Goal: Check status

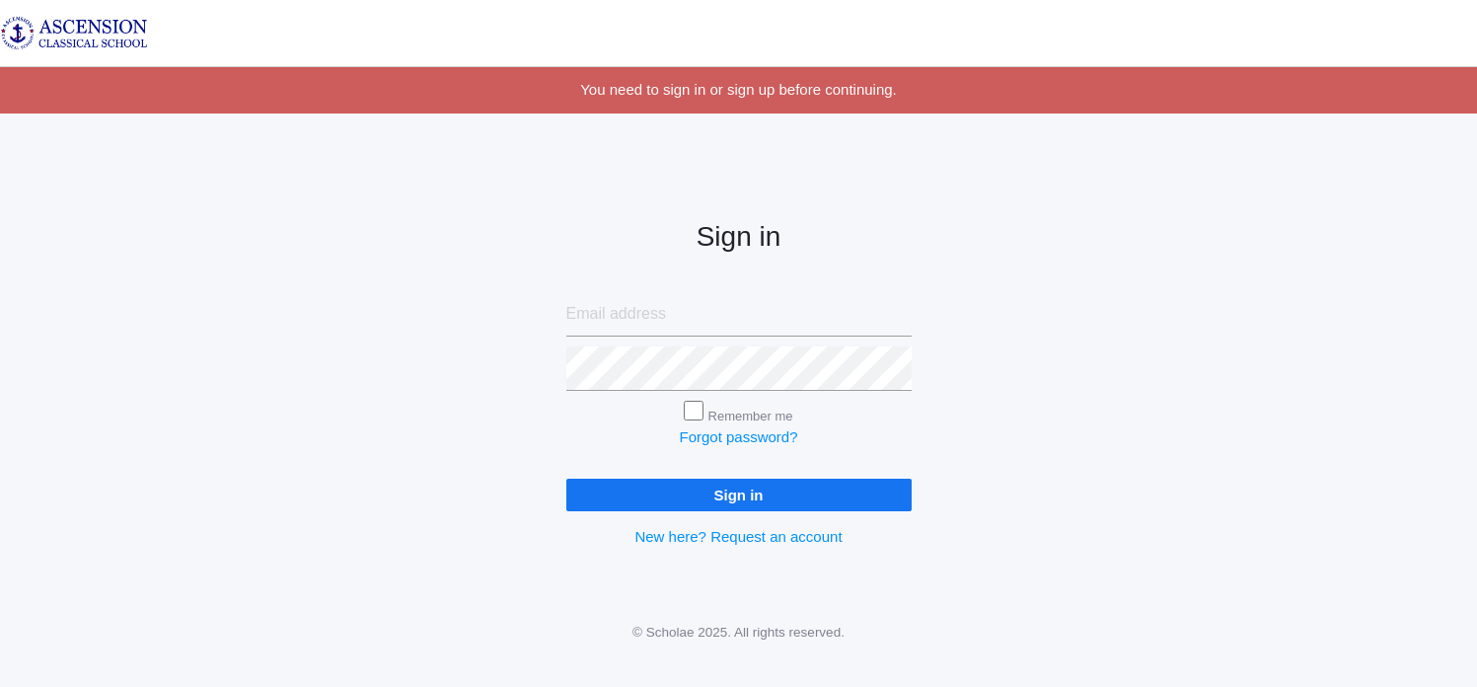
type input "[EMAIL_ADDRESS][DOMAIN_NAME]"
click at [843, 503] on input "Sign in" at bounding box center [738, 495] width 345 height 33
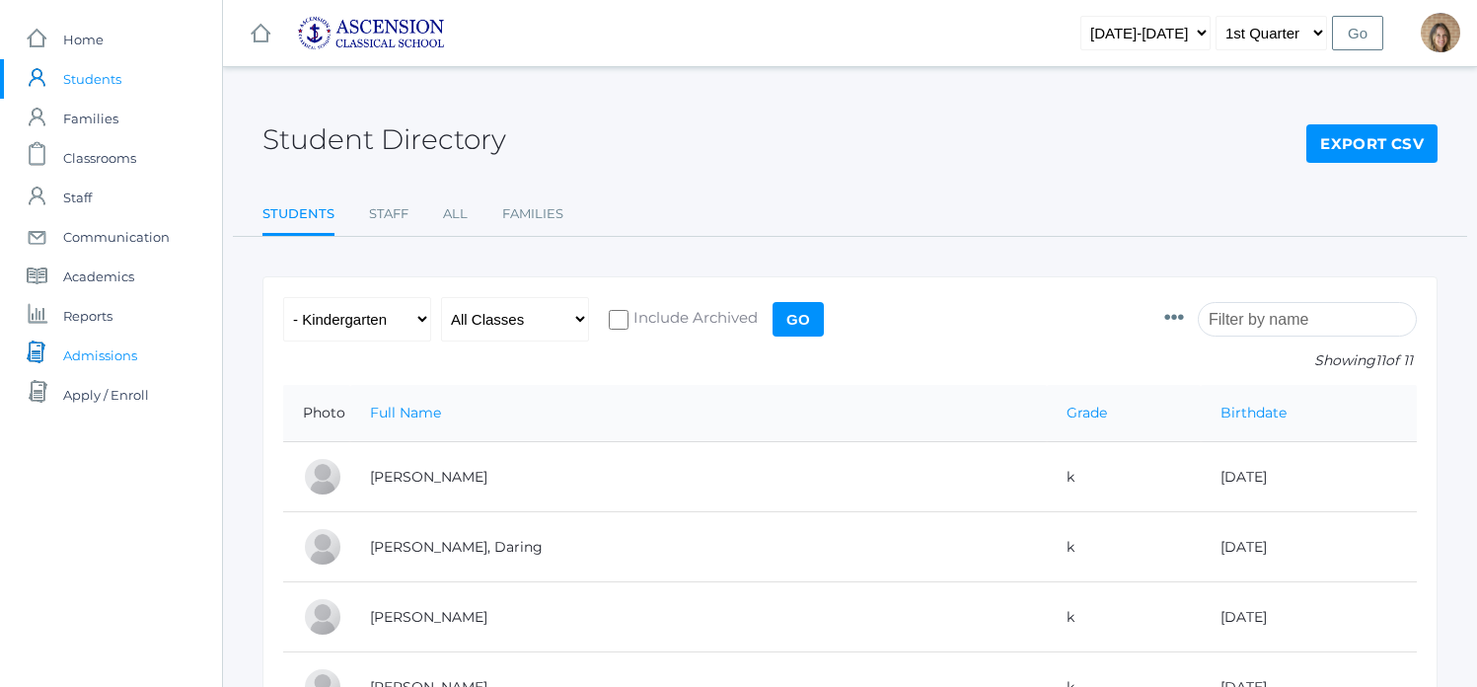
click at [134, 355] on span "Admissions" at bounding box center [100, 354] width 74 height 39
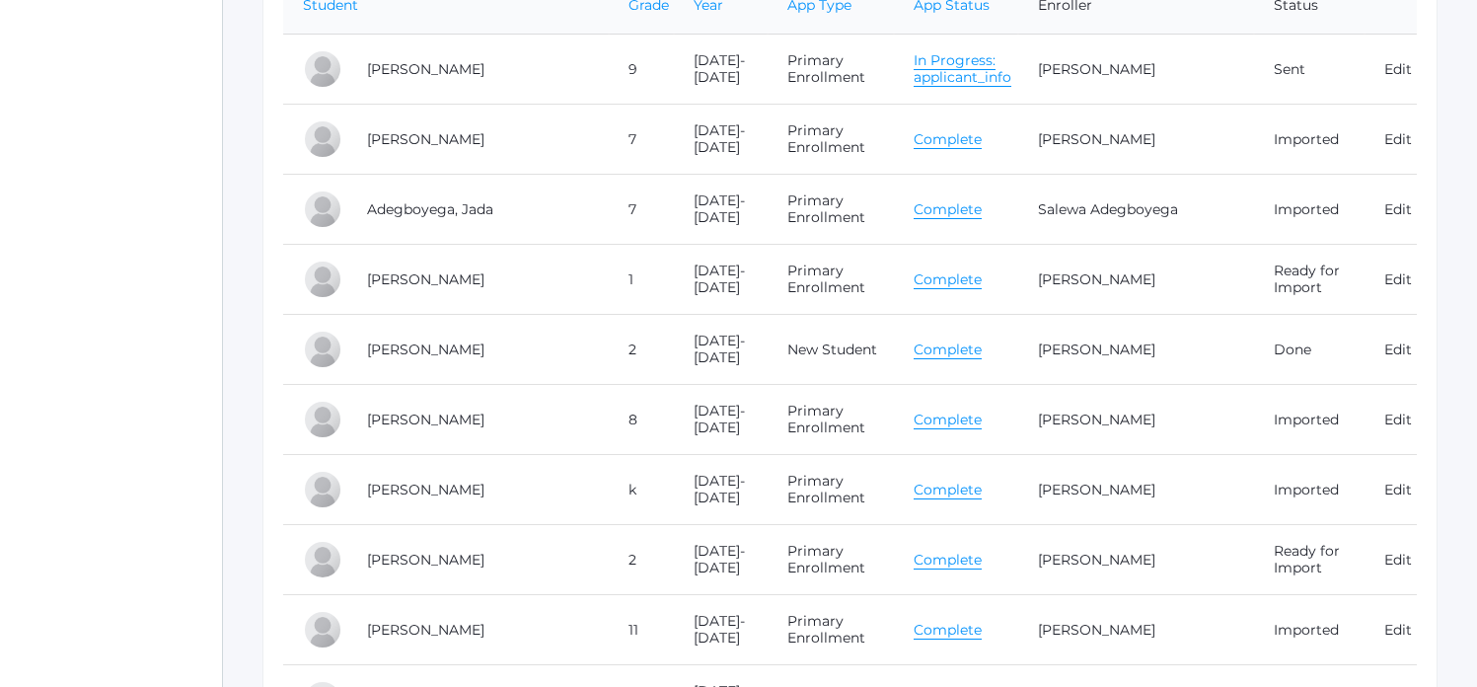
scroll to position [439, 0]
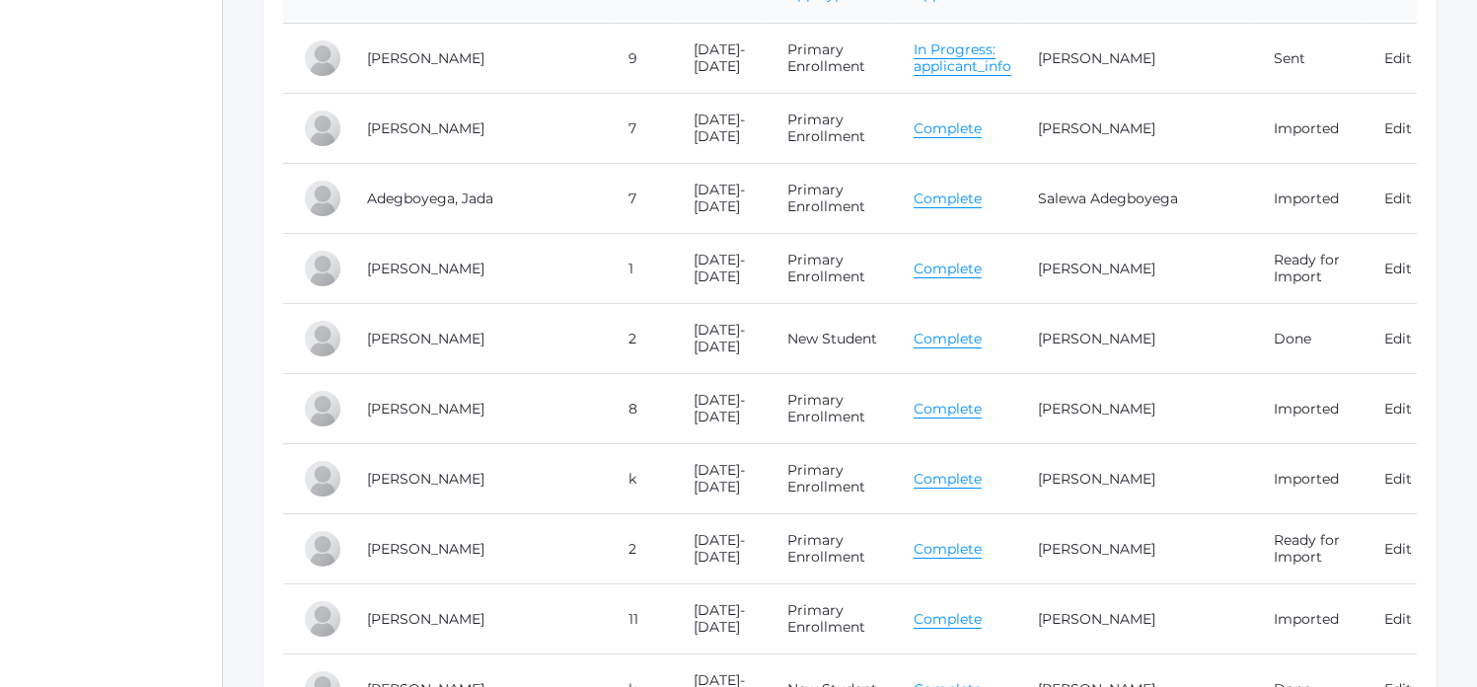
click at [939, 260] on link "Complete" at bounding box center [948, 269] width 68 height 19
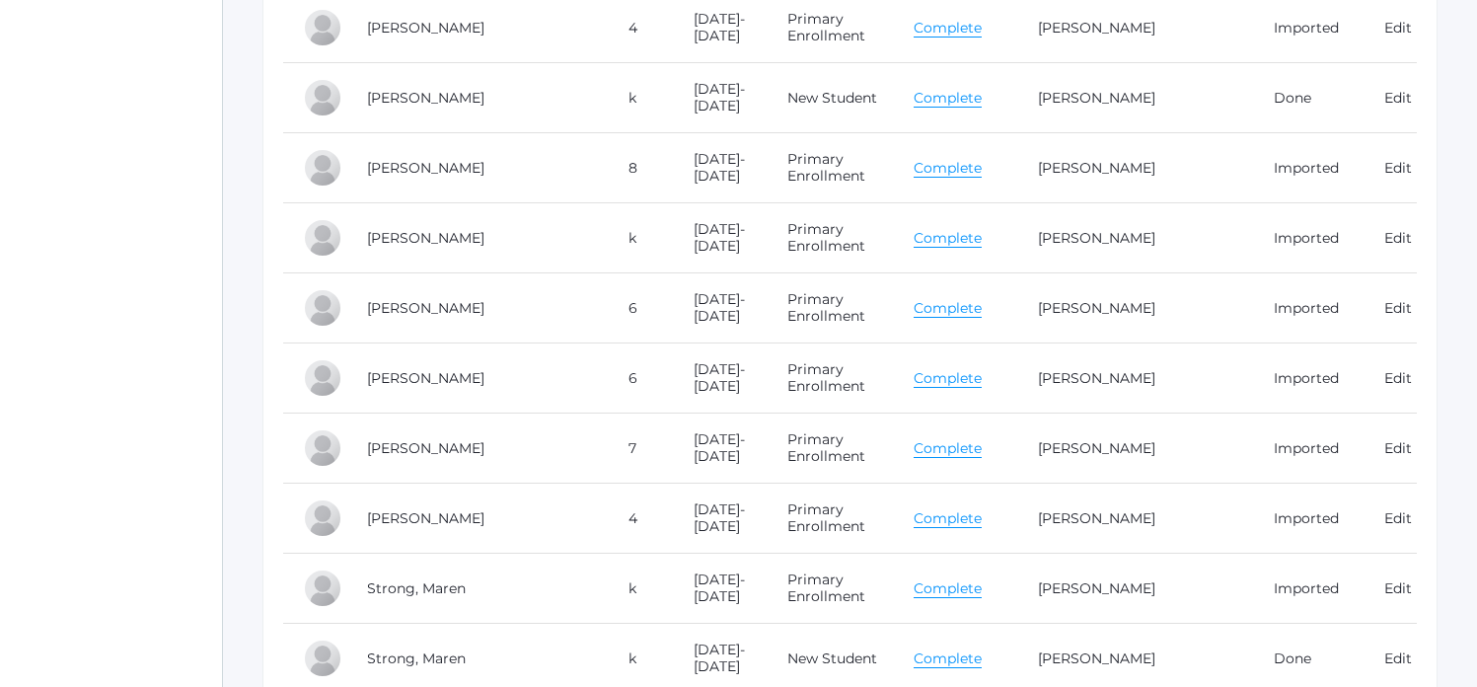
scroll to position [10340, 0]
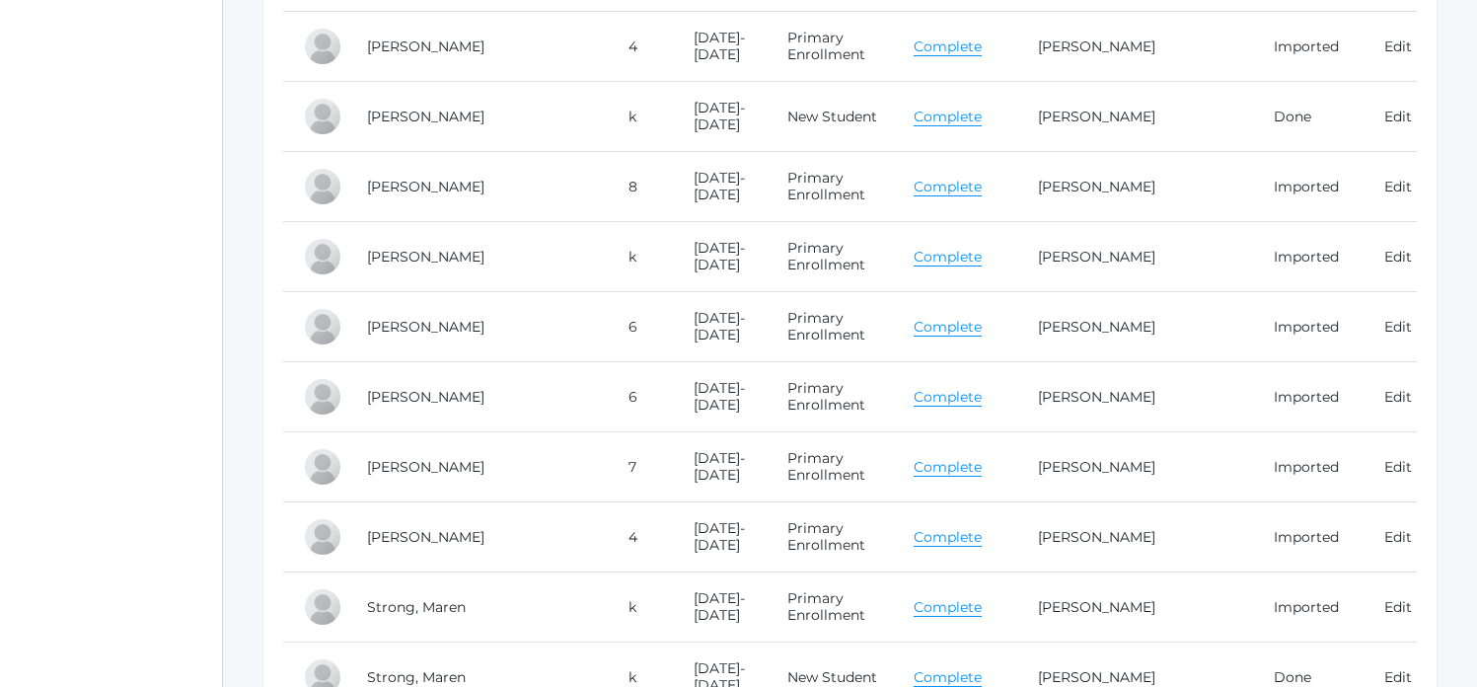
click at [973, 248] on link "Complete" at bounding box center [948, 257] width 68 height 19
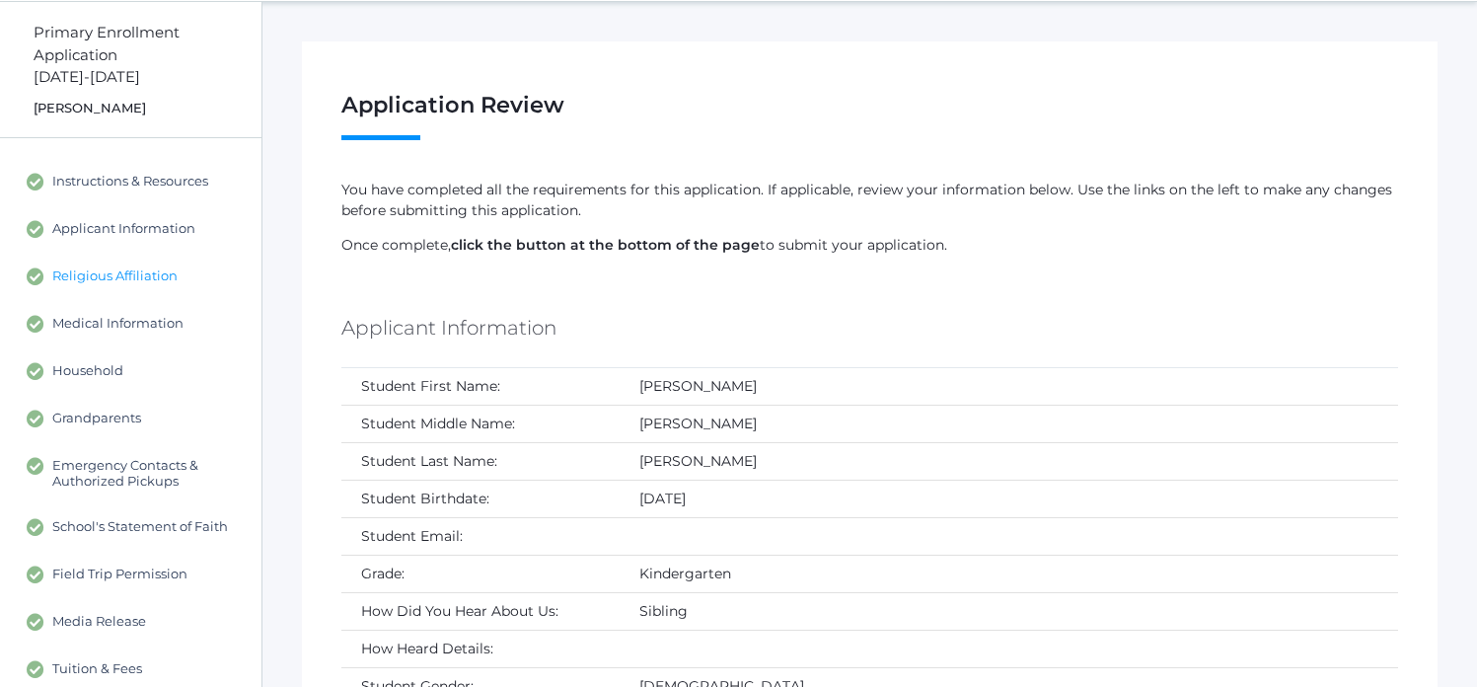
scroll to position [67, 0]
click at [110, 270] on span "Religious Affiliation" at bounding box center [114, 274] width 125 height 18
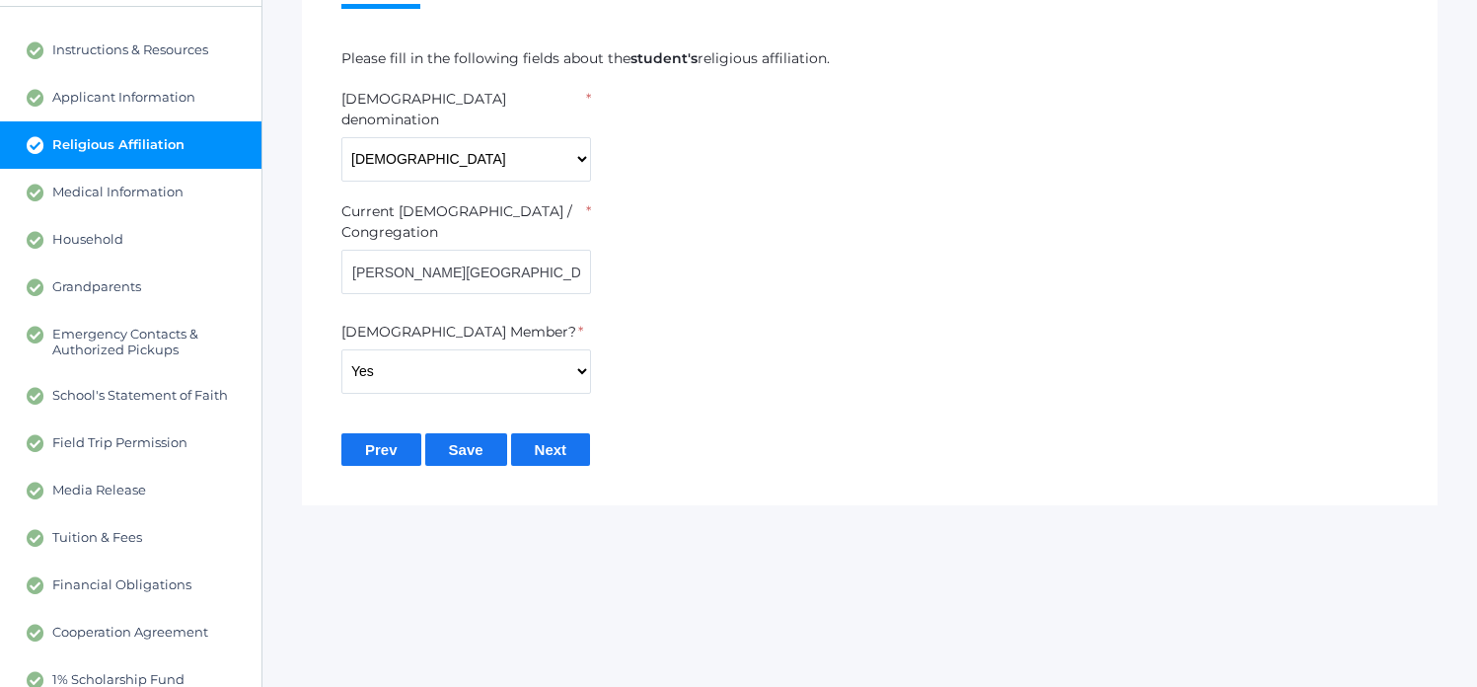
scroll to position [198, 0]
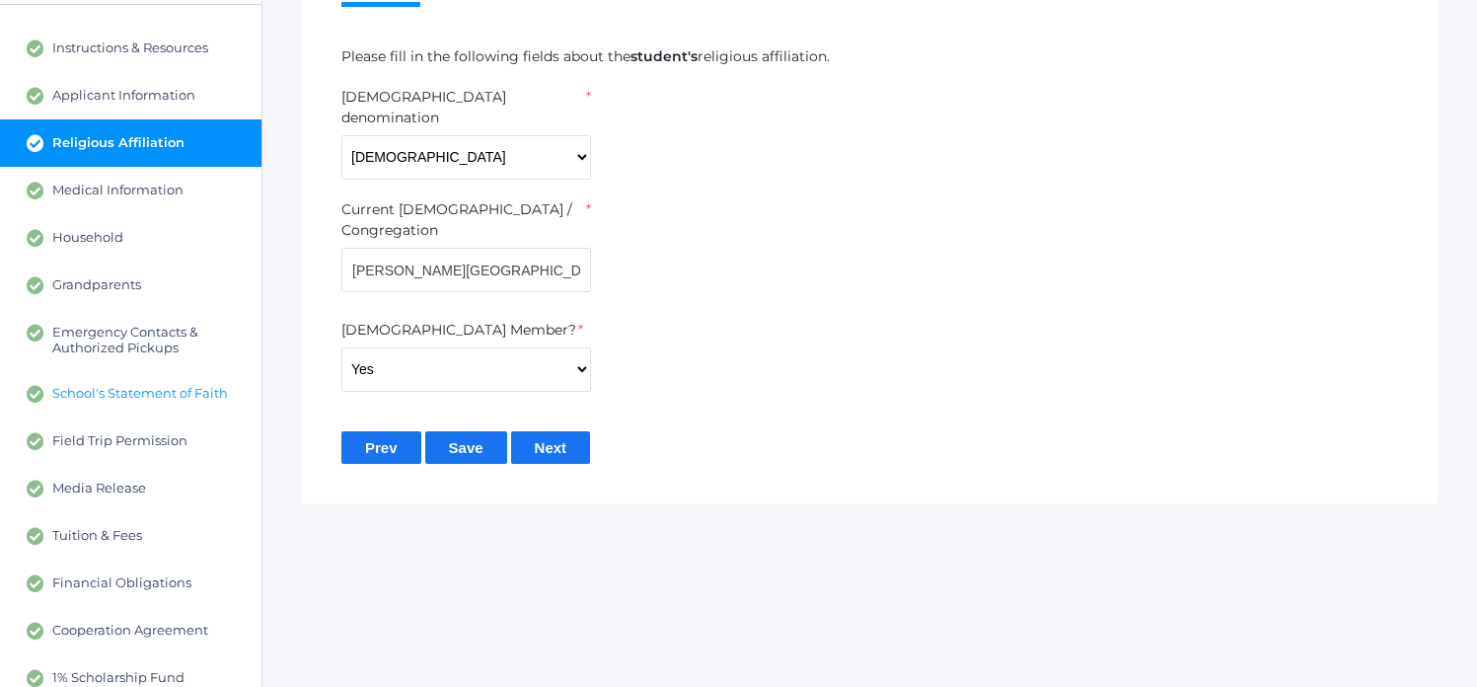
click at [96, 394] on span "School's Statement of Faith" at bounding box center [140, 394] width 176 height 18
